Goal: Information Seeking & Learning: Learn about a topic

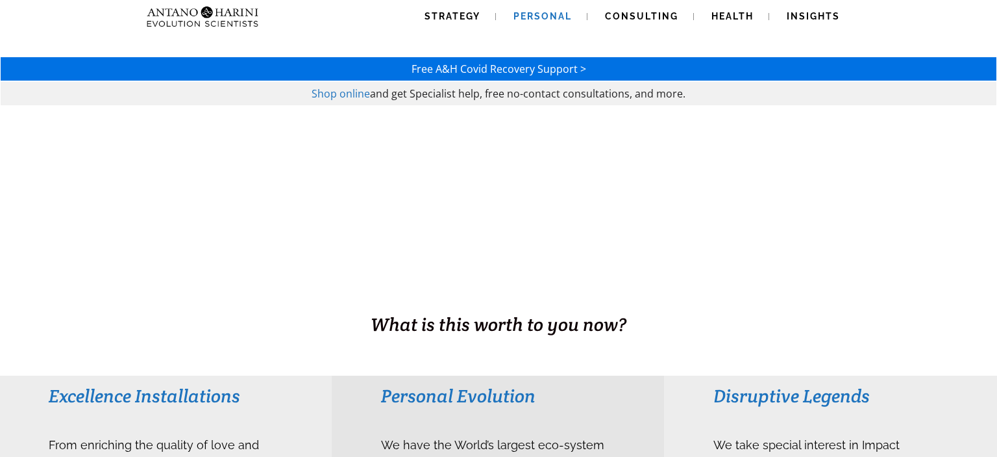
click at [547, 17] on span "Personal" at bounding box center [543, 16] width 58 height 10
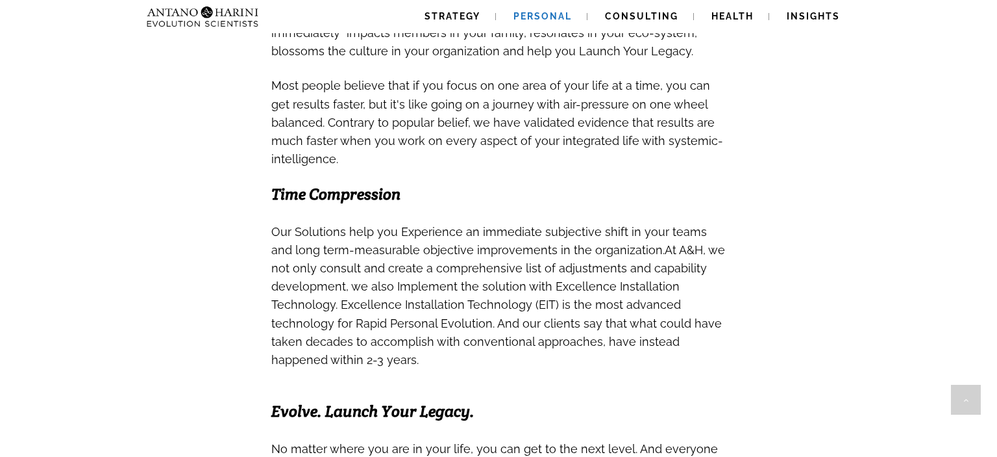
scroll to position [685, 0]
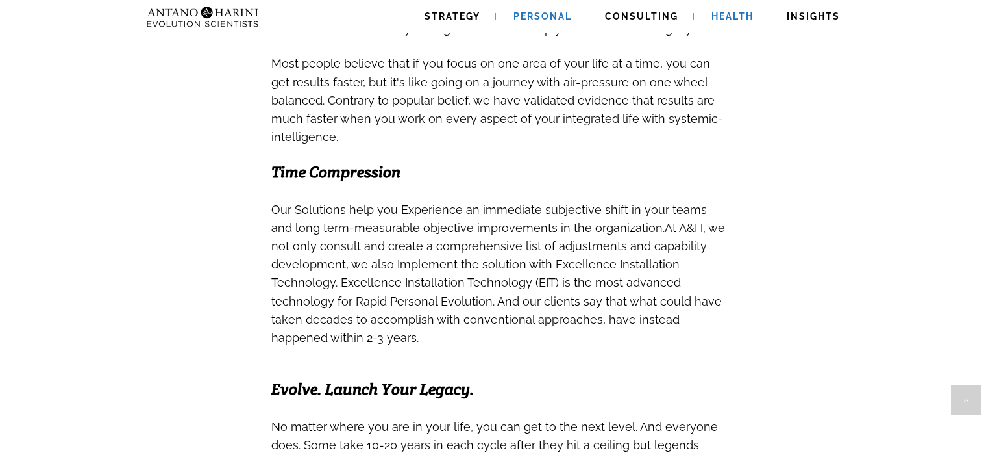
click at [726, 18] on span "Health" at bounding box center [733, 16] width 42 height 10
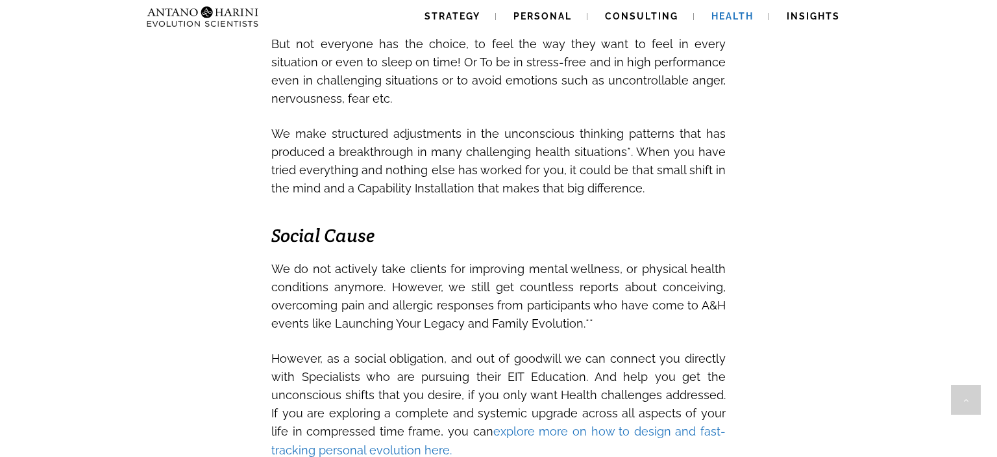
scroll to position [1899, 0]
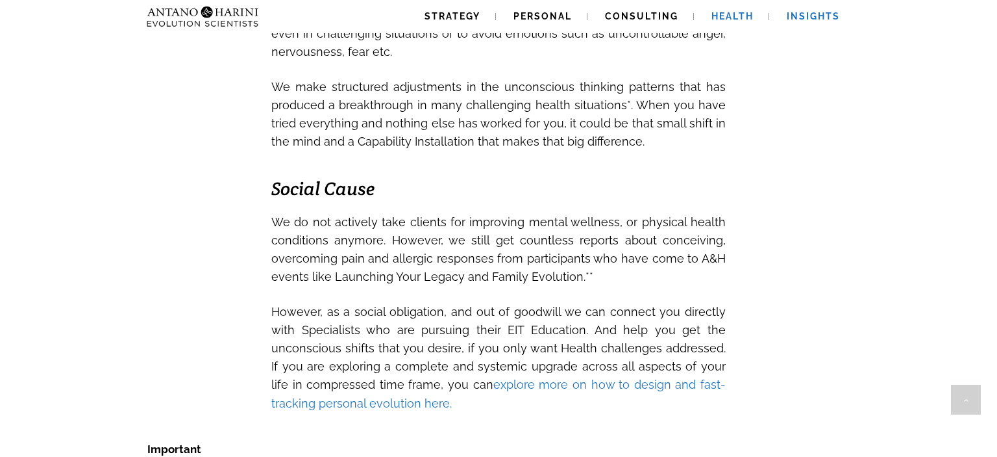
click at [825, 15] on span "Insights" at bounding box center [813, 16] width 53 height 10
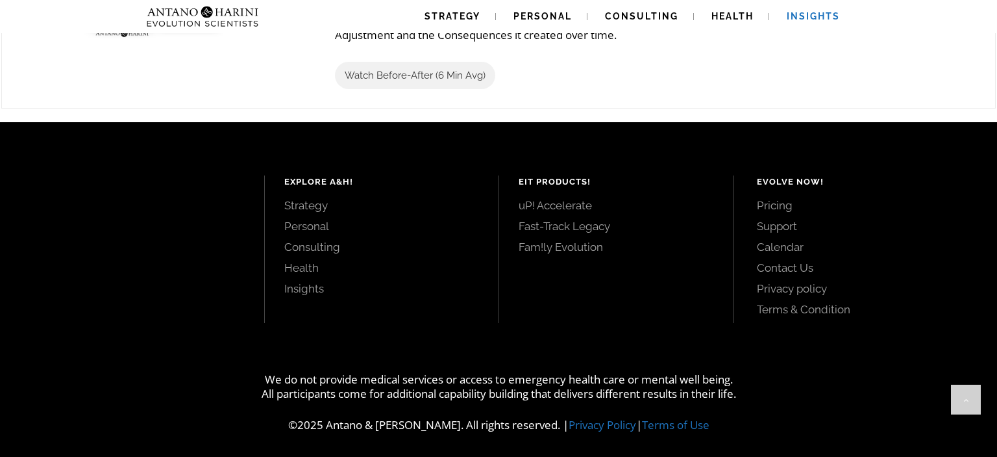
scroll to position [1636, 0]
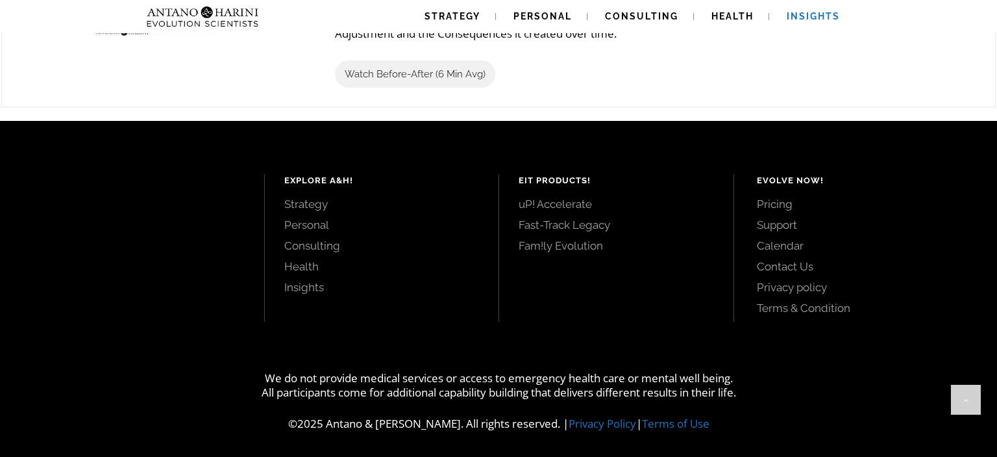
click at [313, 286] on link "Insights" at bounding box center [381, 287] width 195 height 14
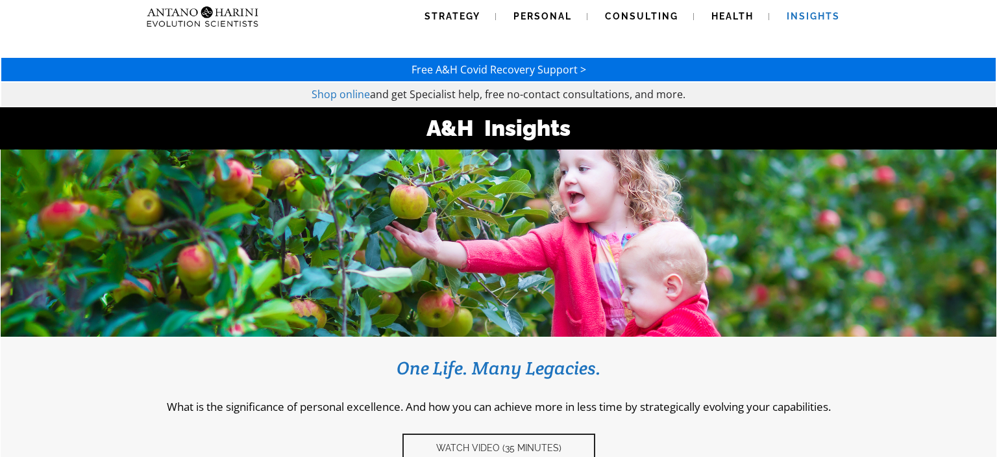
click at [733, 9] on link "Health" at bounding box center [732, 16] width 73 height 33
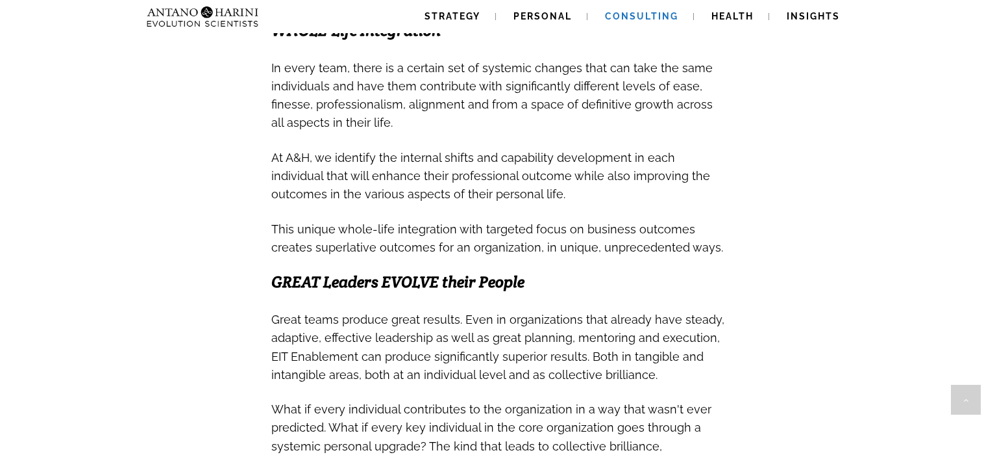
scroll to position [606, 0]
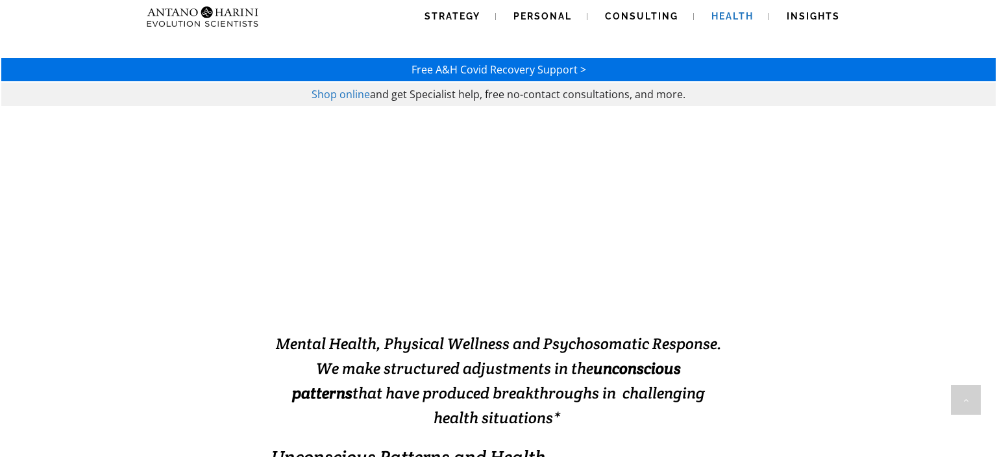
scroll to position [1899, 0]
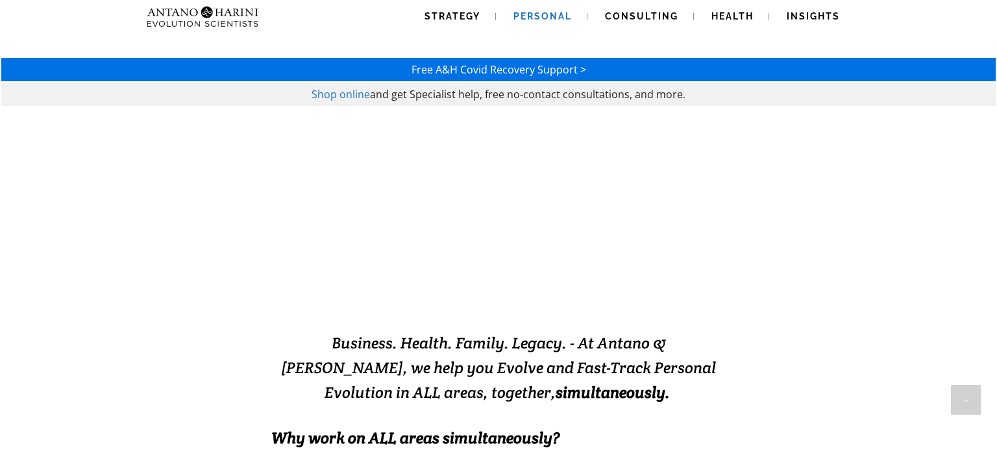
scroll to position [684, 0]
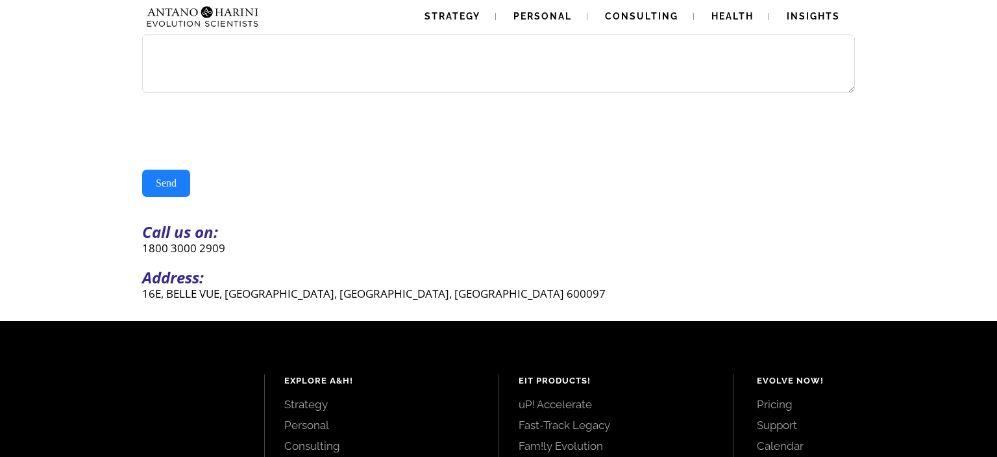
scroll to position [343, 0]
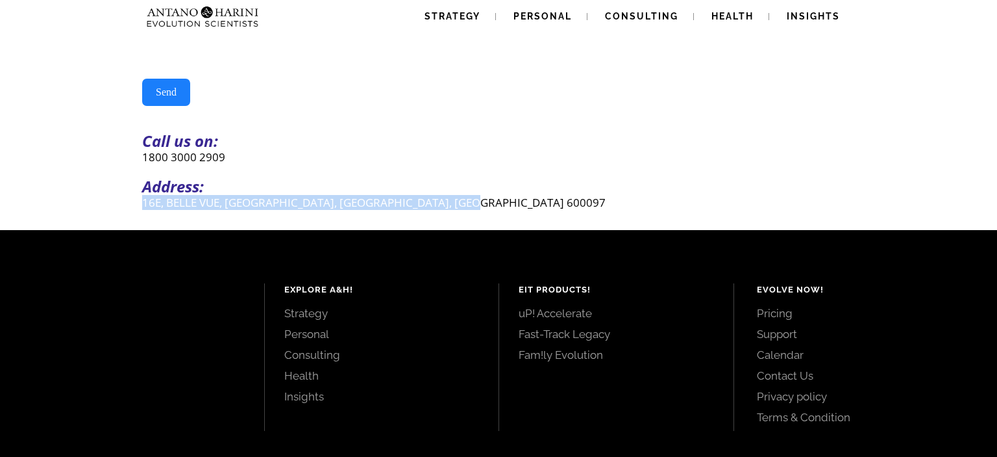
drag, startPoint x: 145, startPoint y: 207, endPoint x: 485, endPoint y: 216, distance: 340.4
click at [485, 210] on p "16E, BELLE VUE, [GEOGRAPHIC_DATA], [GEOGRAPHIC_DATA], [GEOGRAPHIC_DATA] 600097" at bounding box center [498, 202] width 713 height 15
copy p "16E, BELLE VUE, [GEOGRAPHIC_DATA], [GEOGRAPHIC_DATA], [GEOGRAPHIC_DATA] 600097"
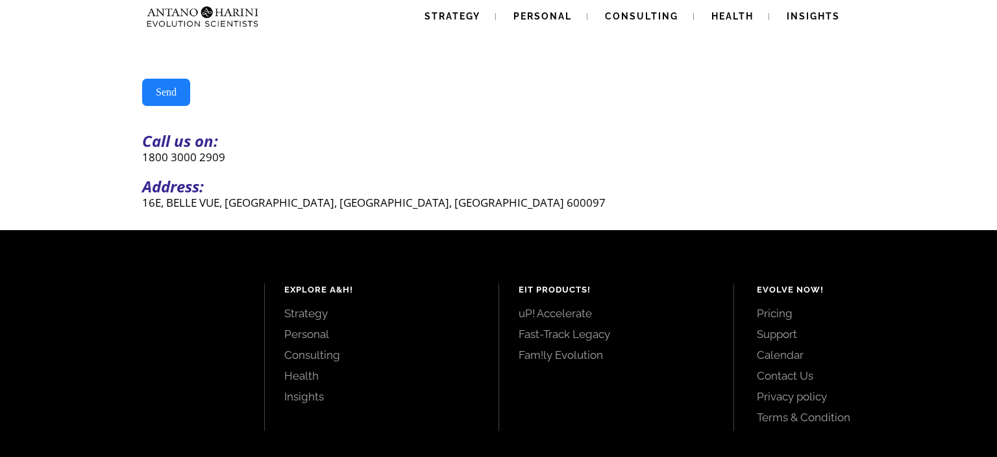
click at [451, 160] on p "1800 3000 2909" at bounding box center [498, 156] width 713 height 15
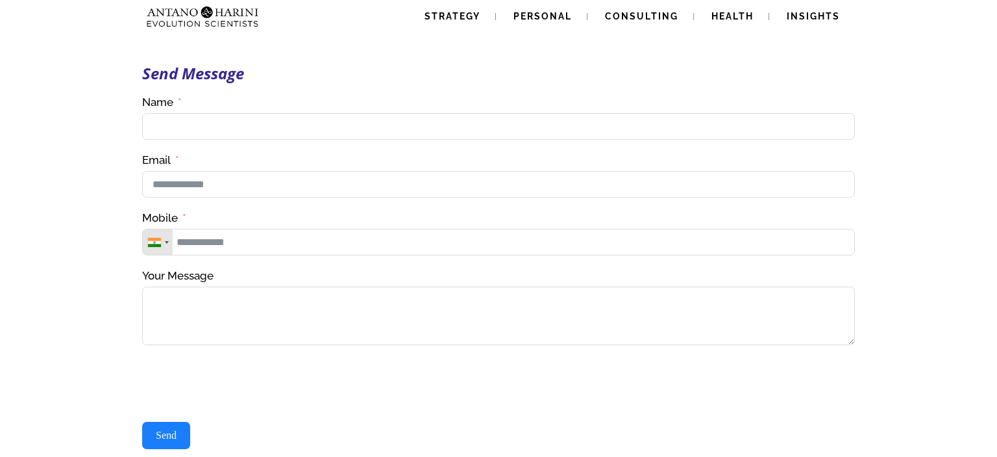
scroll to position [0, 0]
click at [227, 10] on img at bounding box center [203, 16] width 122 height 33
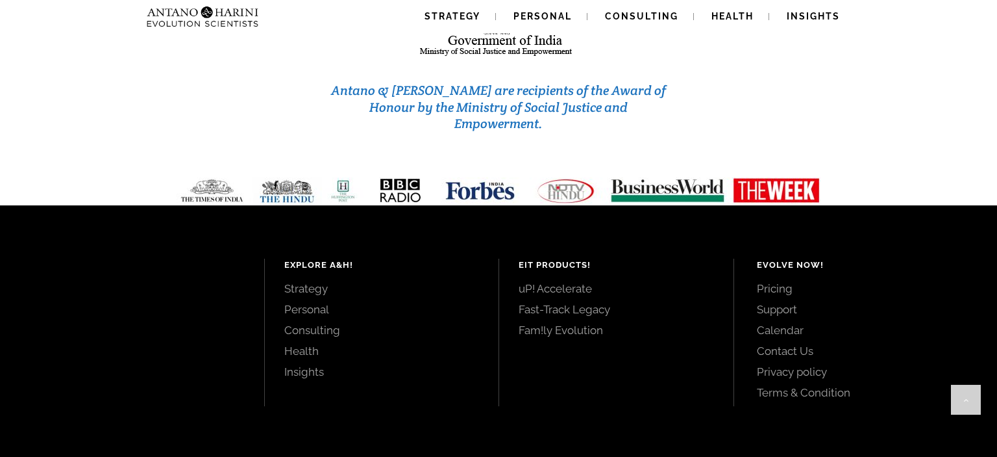
scroll to position [5616, 0]
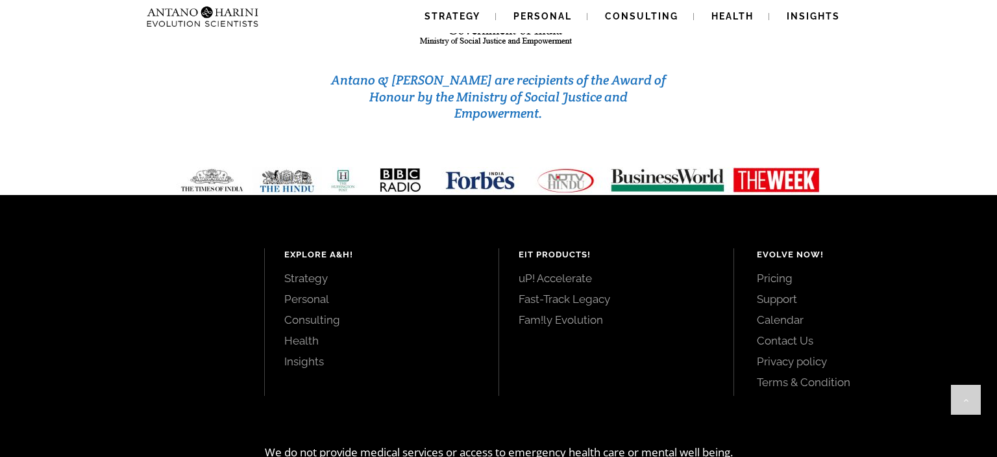
click at [320, 292] on link "Personal" at bounding box center [381, 299] width 195 height 14
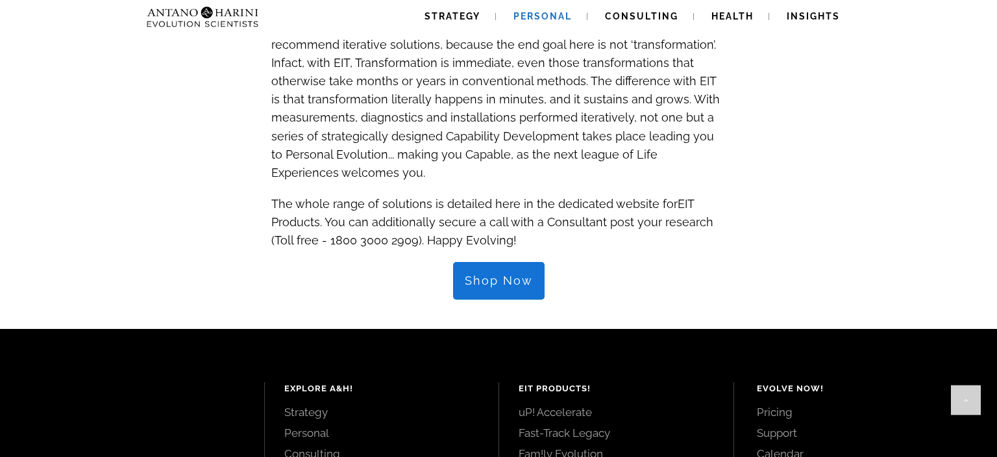
scroll to position [1353, 0]
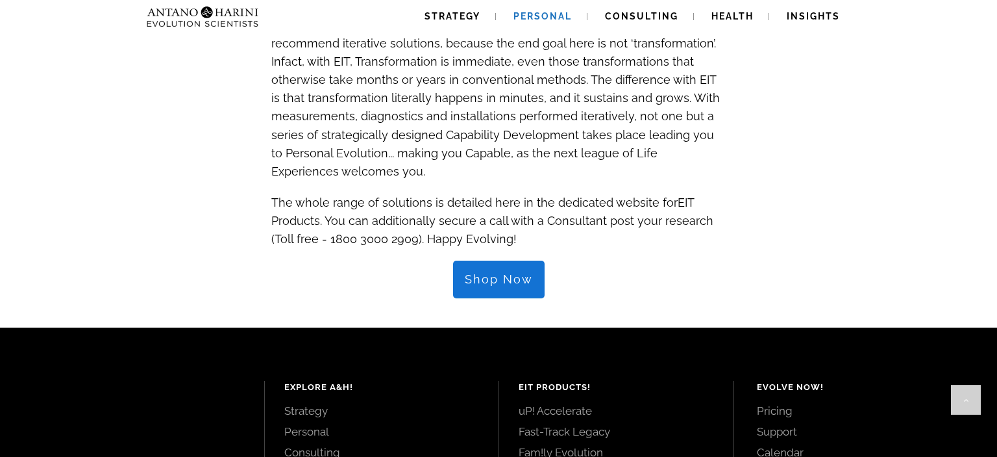
click at [475, 272] on span "Shop Now" at bounding box center [499, 279] width 68 height 14
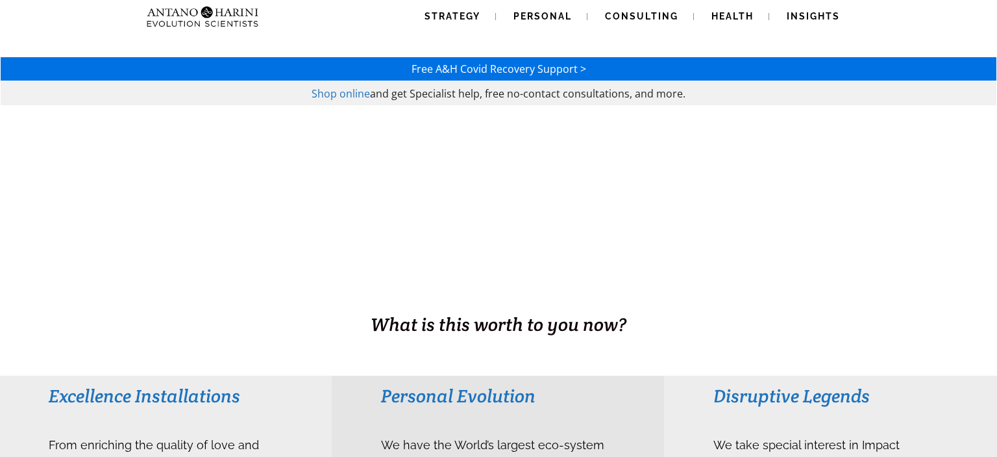
scroll to position [205, 0]
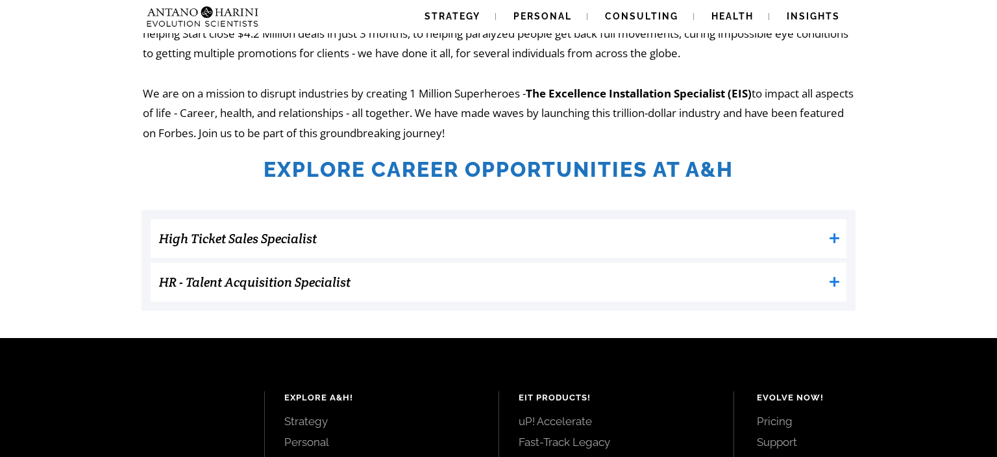
scroll to position [343, 0]
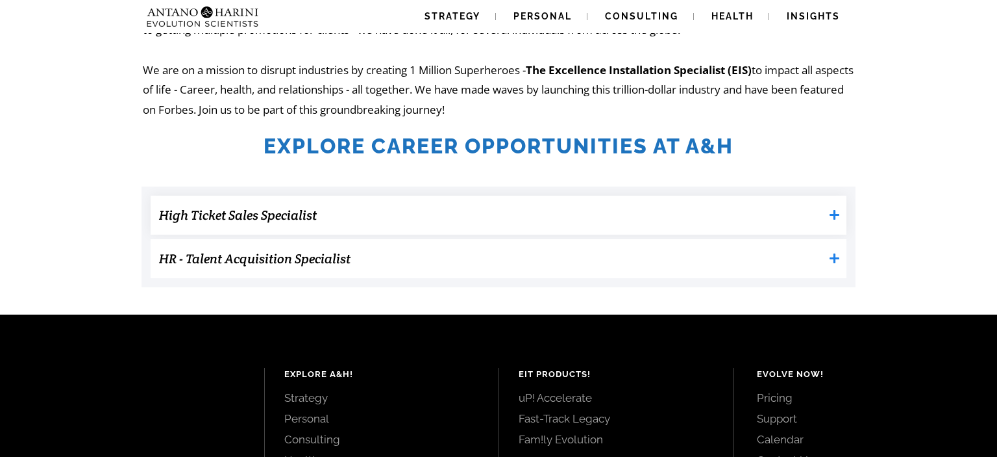
drag, startPoint x: 840, startPoint y: 215, endPoint x: 825, endPoint y: 222, distance: 17.1
click at [839, 217] on icon at bounding box center [834, 214] width 11 height 11
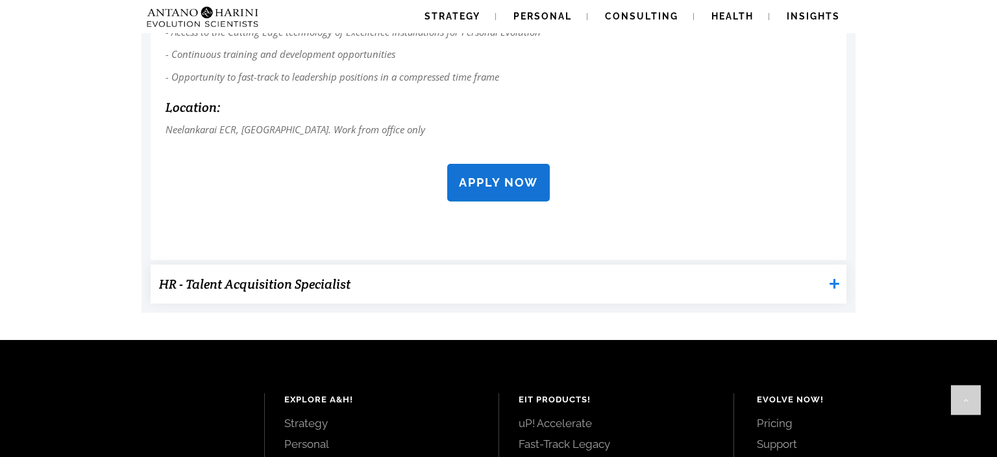
scroll to position [1303, 0]
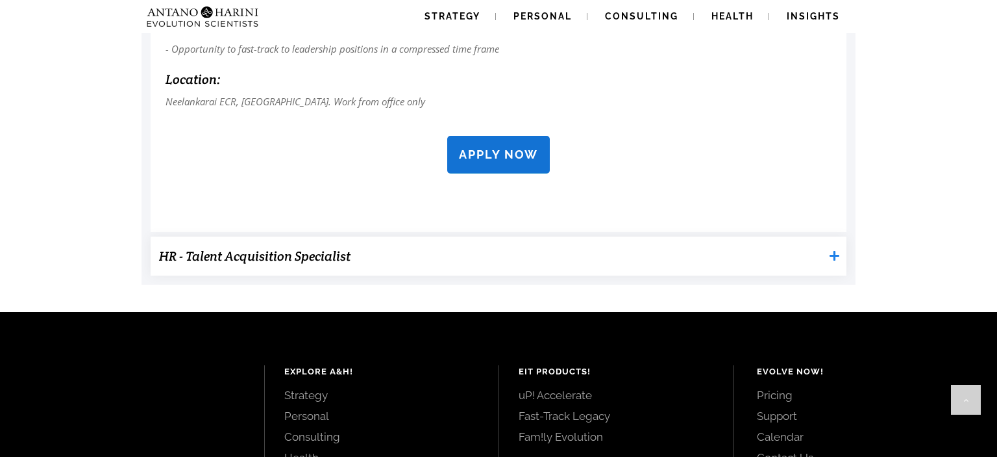
click at [840, 264] on "HR - Talent Acquisition Specialist" at bounding box center [499, 255] width 696 height 39
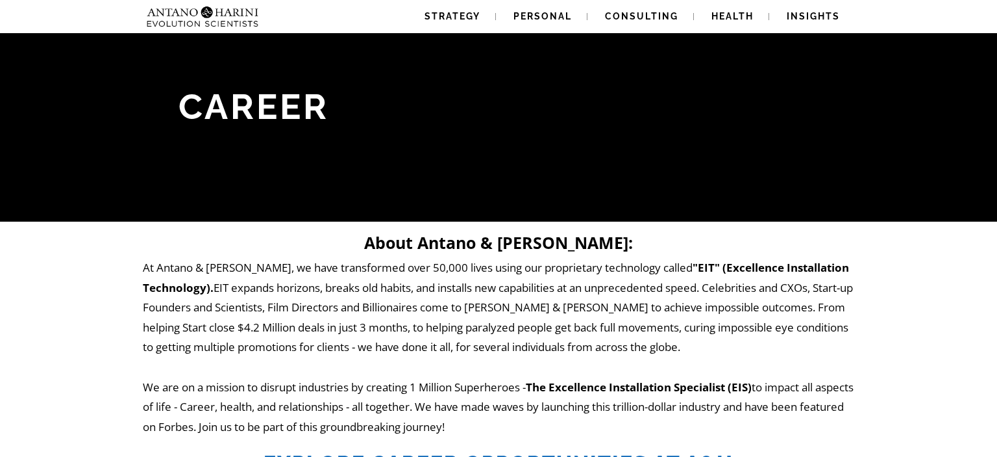
scroll to position [68, 0]
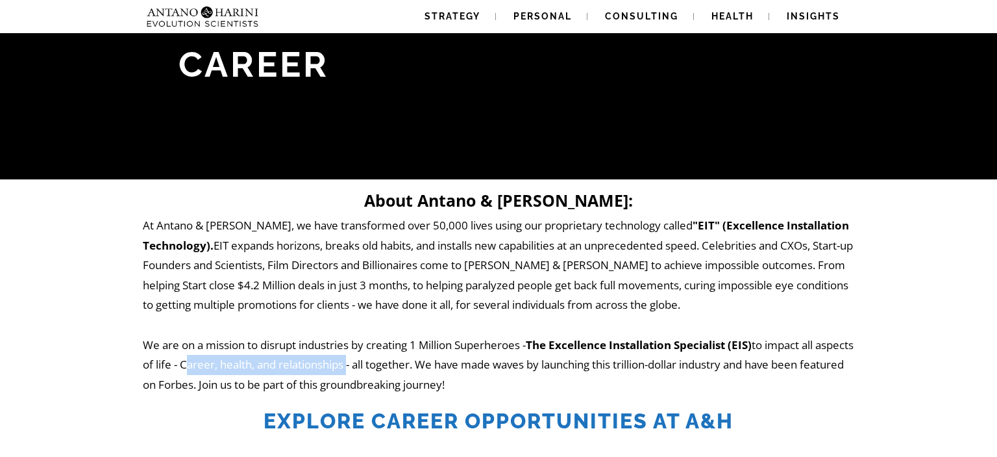
drag, startPoint x: 225, startPoint y: 358, endPoint x: 392, endPoint y: 360, distance: 166.3
click at [392, 360] on p "At Antano & Harini, we have transformed over 50,000 lives using our proprietary…" at bounding box center [499, 305] width 712 height 179
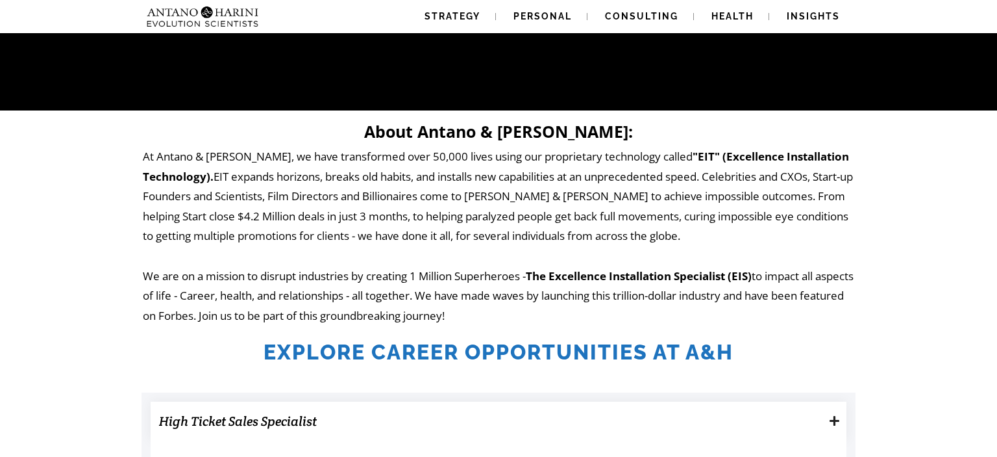
scroll to position [0, 0]
